Goal: Register for event/course

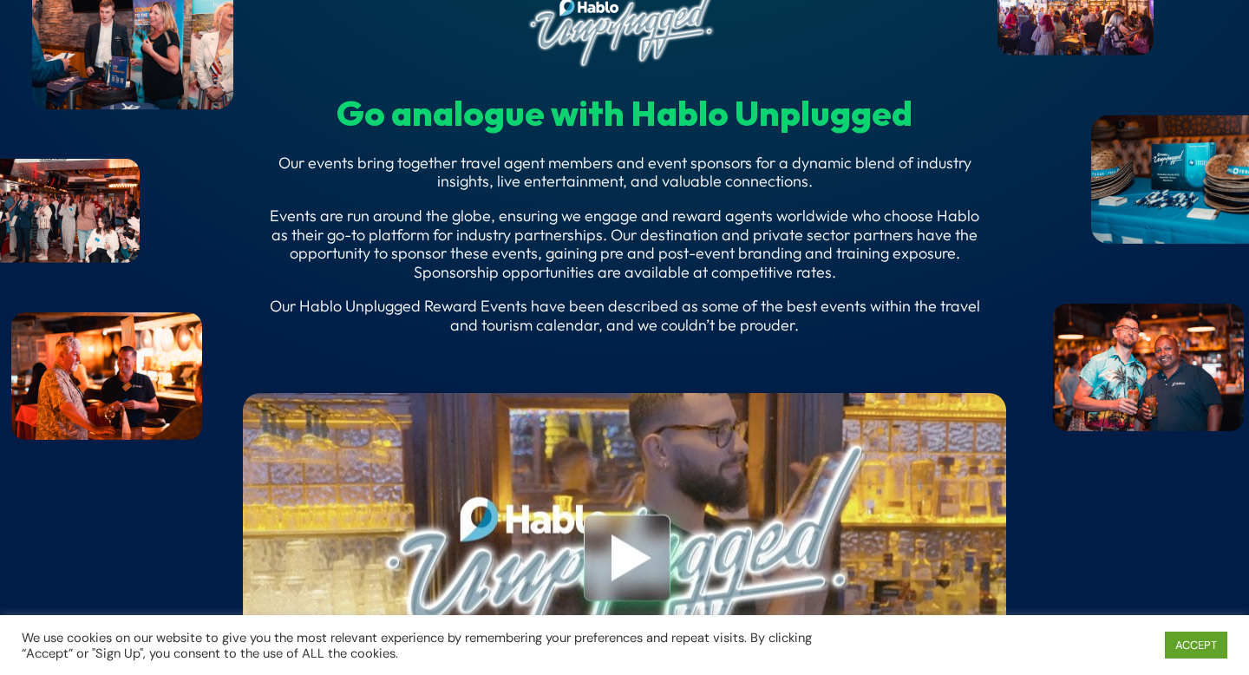
scroll to position [5934, 0]
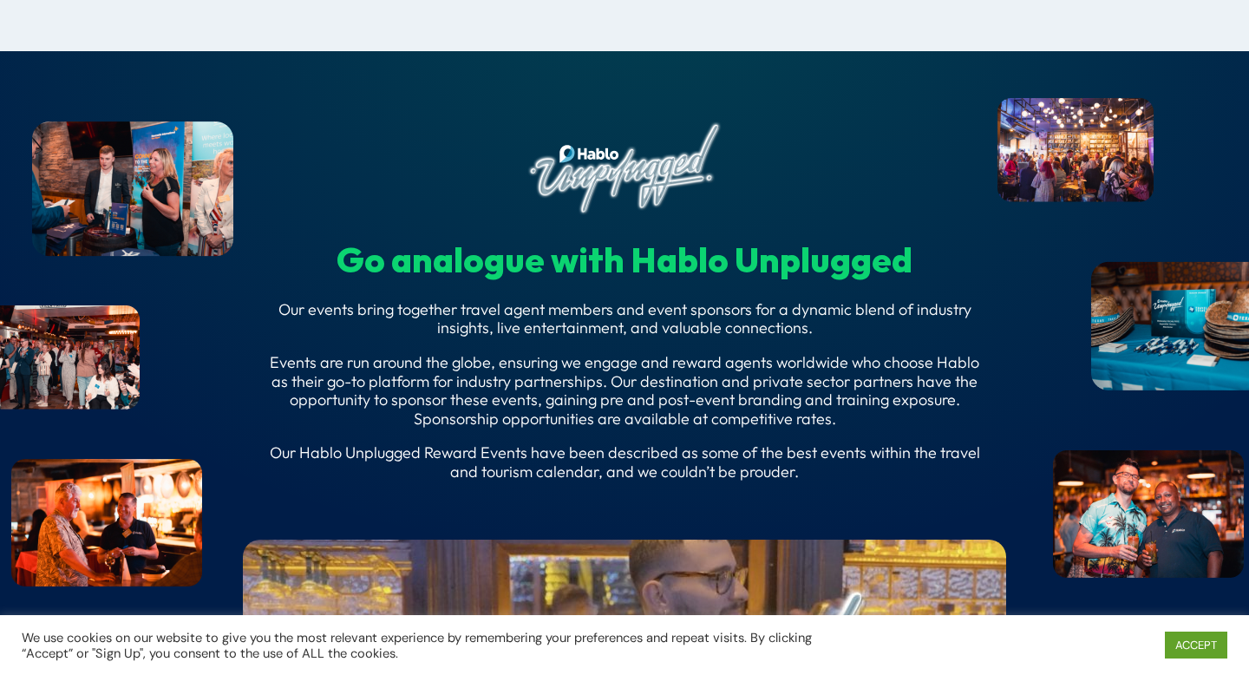
click at [597, 352] on p "Our events bring together travel agent members and event sponsors for a dynamic…" at bounding box center [624, 326] width 729 height 53
click at [608, 215] on img at bounding box center [624, 168] width 194 height 94
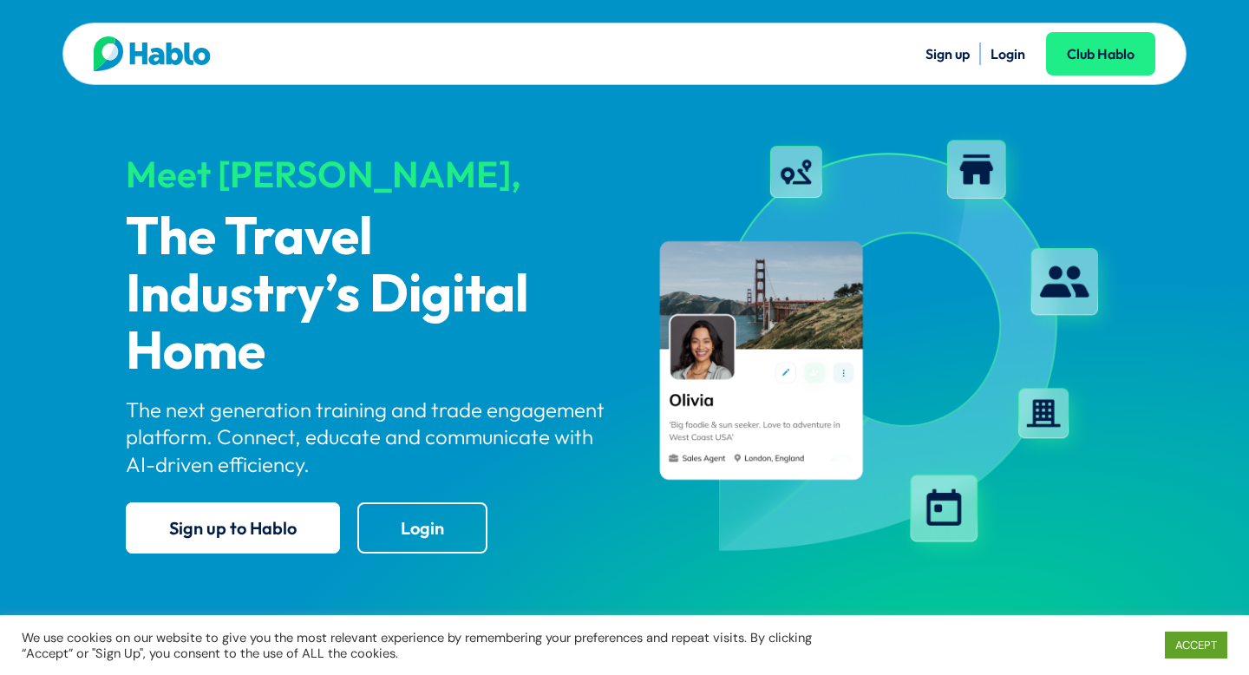
scroll to position [0, 0]
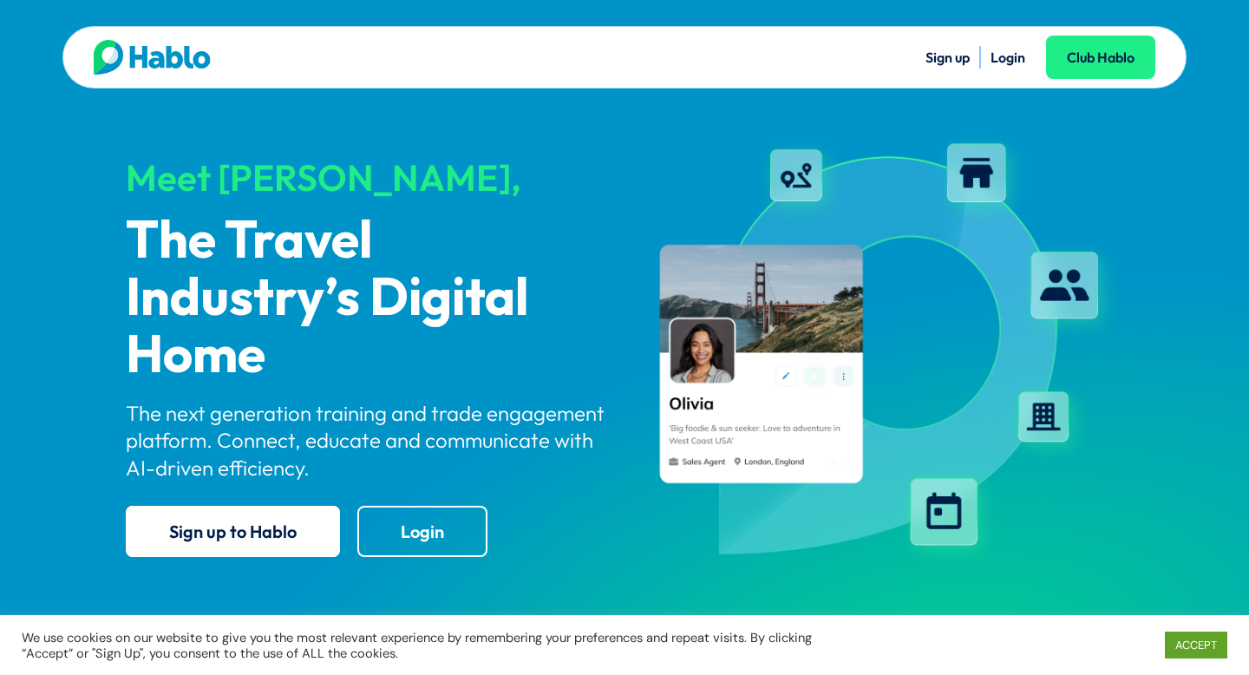
click at [953, 55] on link "Sign up" at bounding box center [948, 57] width 44 height 17
click at [1011, 52] on link "Login" at bounding box center [1008, 57] width 35 height 17
